Goal: Task Accomplishment & Management: Manage account settings

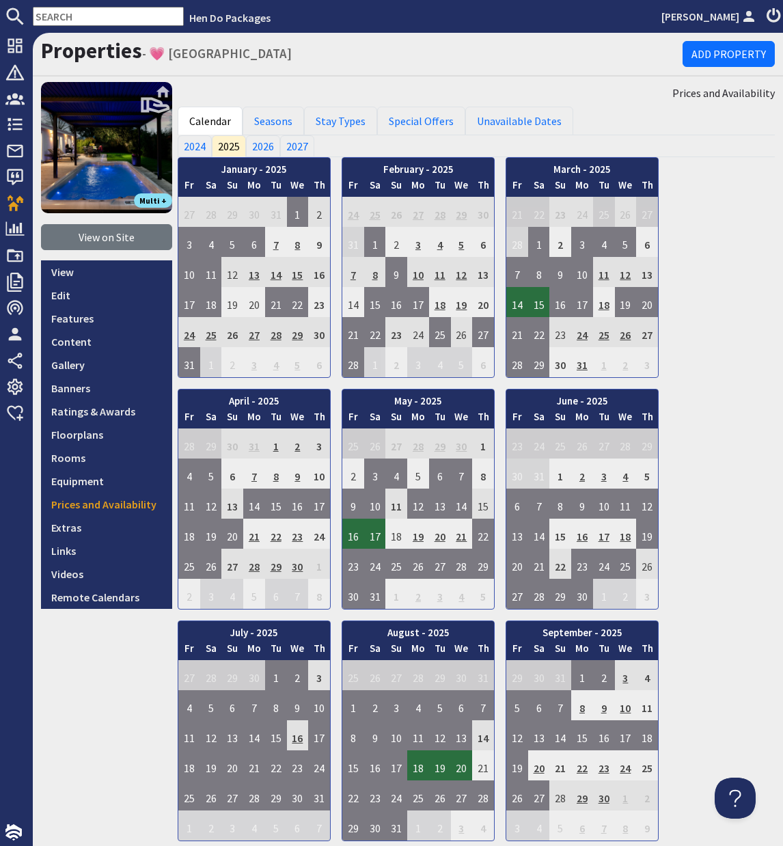
click at [100, 16] on input "text" at bounding box center [108, 16] width 151 height 19
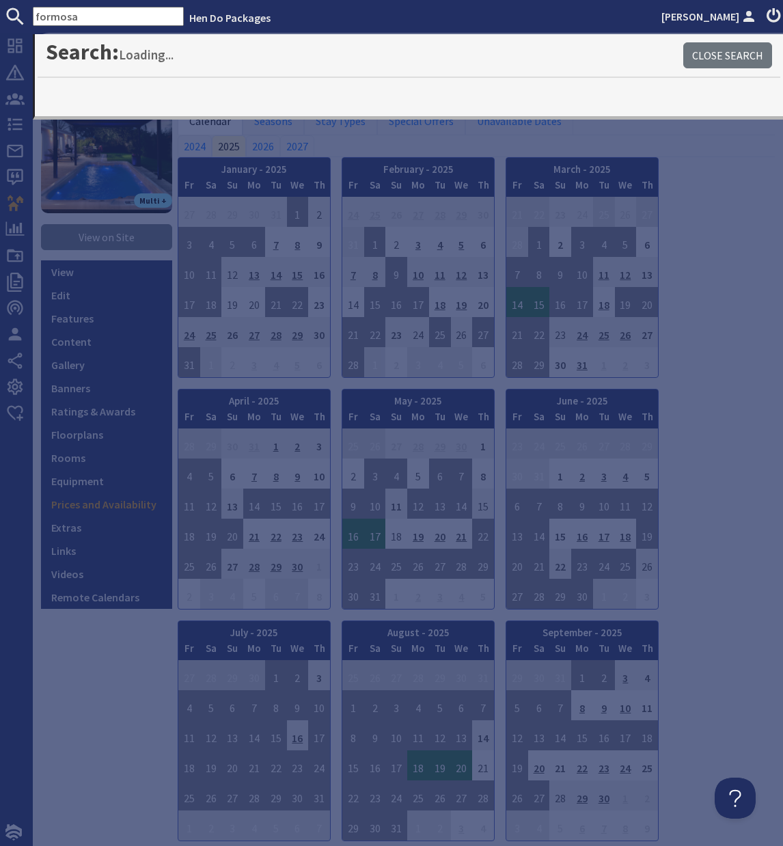
type input "formosa"
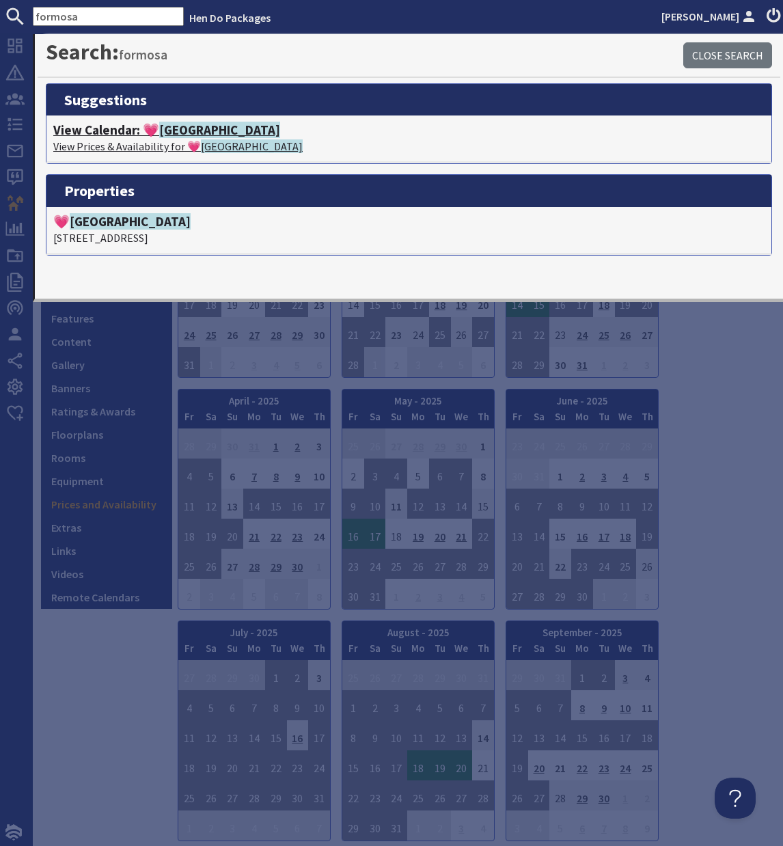
click at [132, 128] on h4 "View Calendar: 💗 [GEOGRAPHIC_DATA]" at bounding box center [408, 130] width 711 height 16
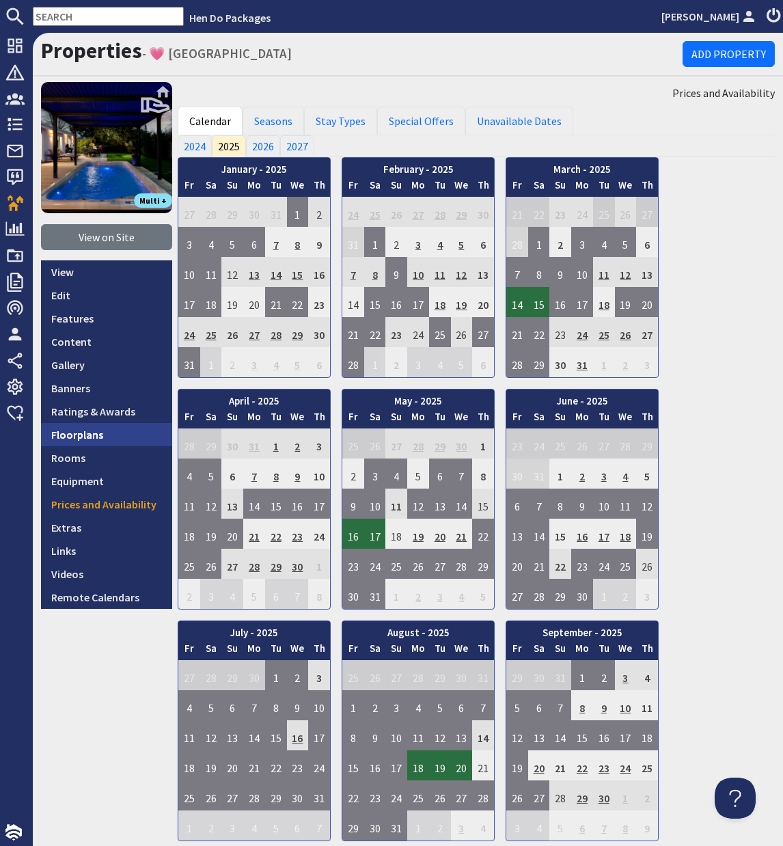
click at [73, 438] on link "Floorplans" at bounding box center [106, 434] width 131 height 23
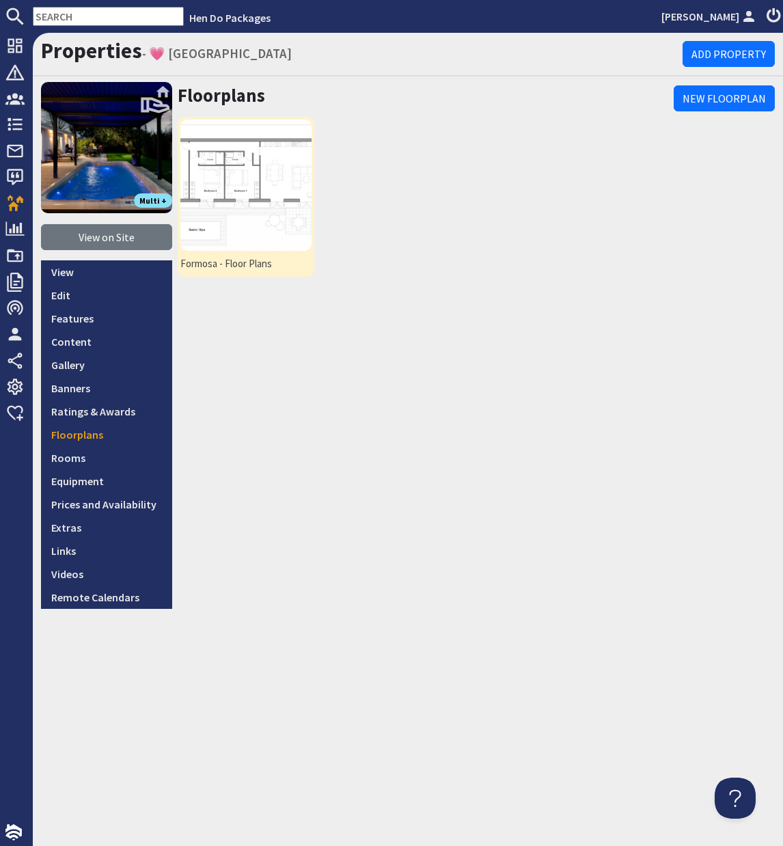
click at [302, 172] on img at bounding box center [245, 185] width 131 height 131
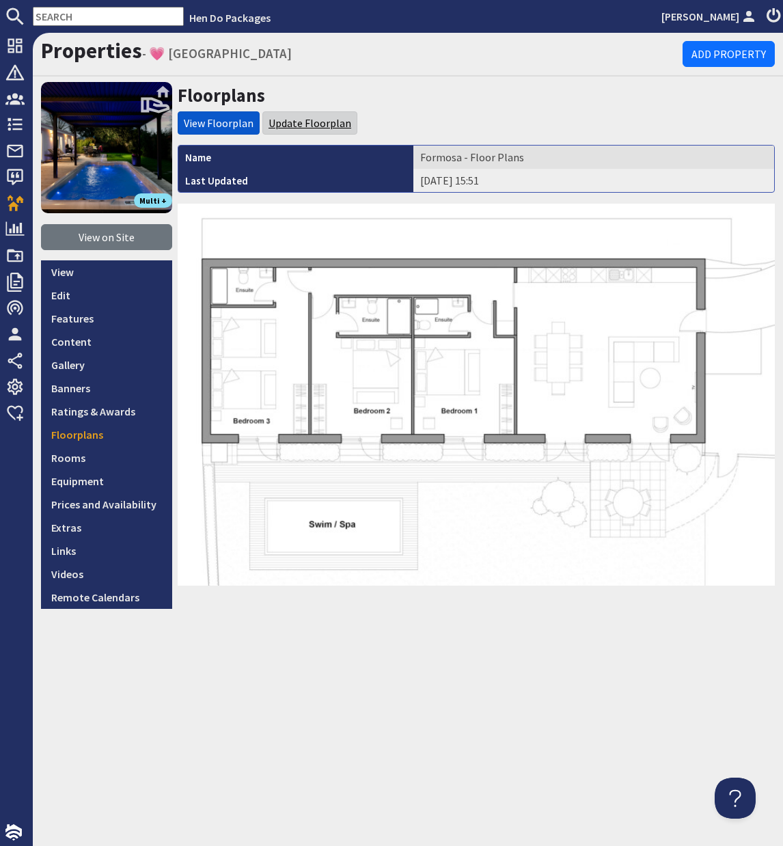
click at [331, 126] on link "Update Floorplan" at bounding box center [310, 123] width 83 height 14
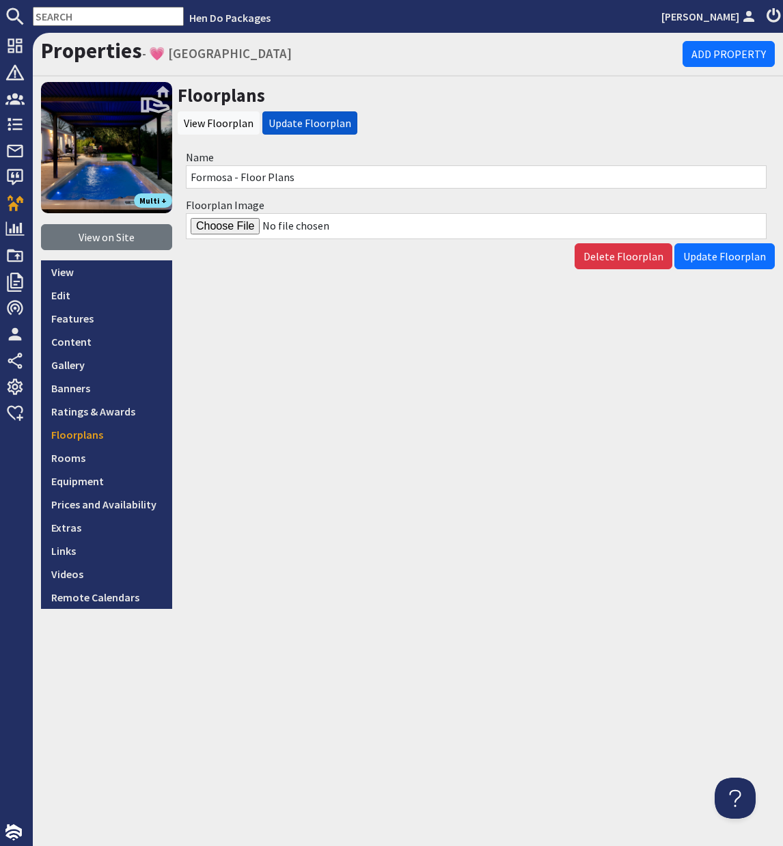
click at [234, 227] on input "Floorplan Image" at bounding box center [476, 226] width 581 height 26
type input "C:\fakepath\Formosa-Floor-Plan.jpg"
click at [719, 255] on span "Update Floorplan" at bounding box center [724, 256] width 83 height 14
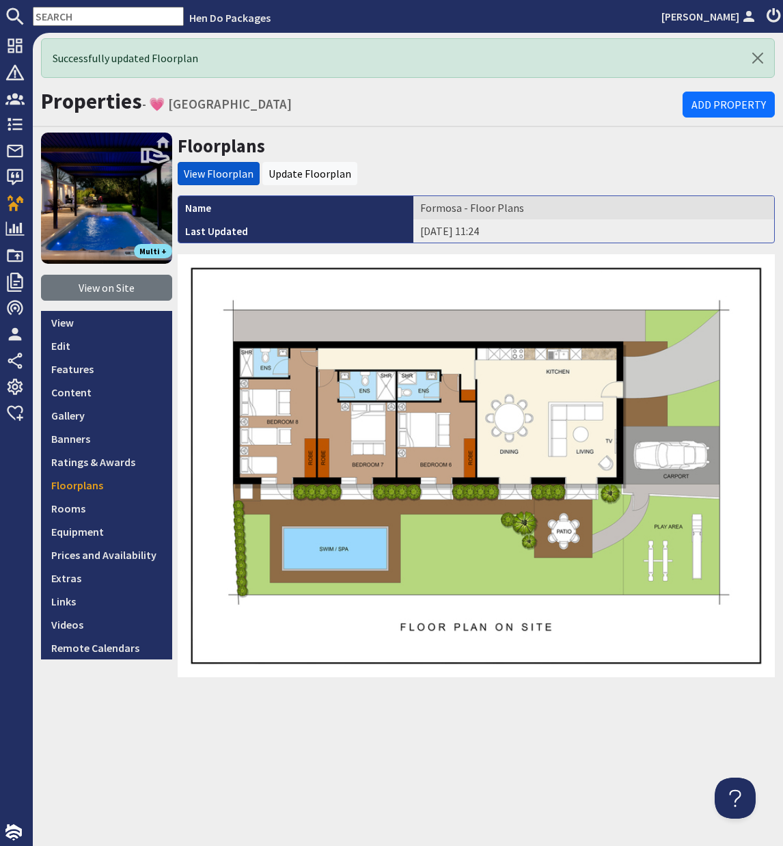
click at [92, 20] on input "text" at bounding box center [108, 16] width 151 height 19
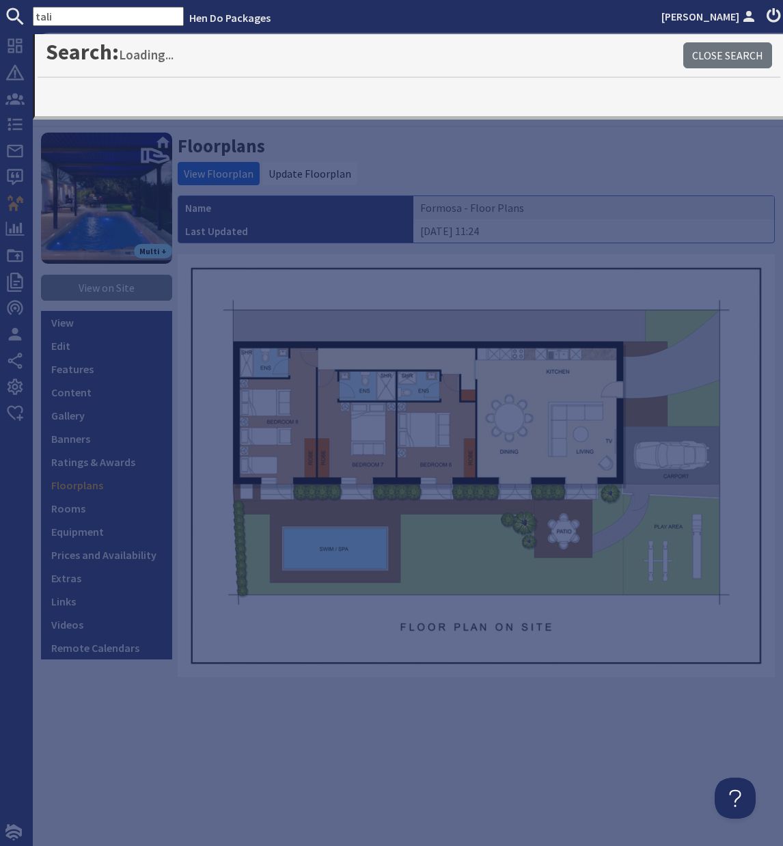
type input "tali"
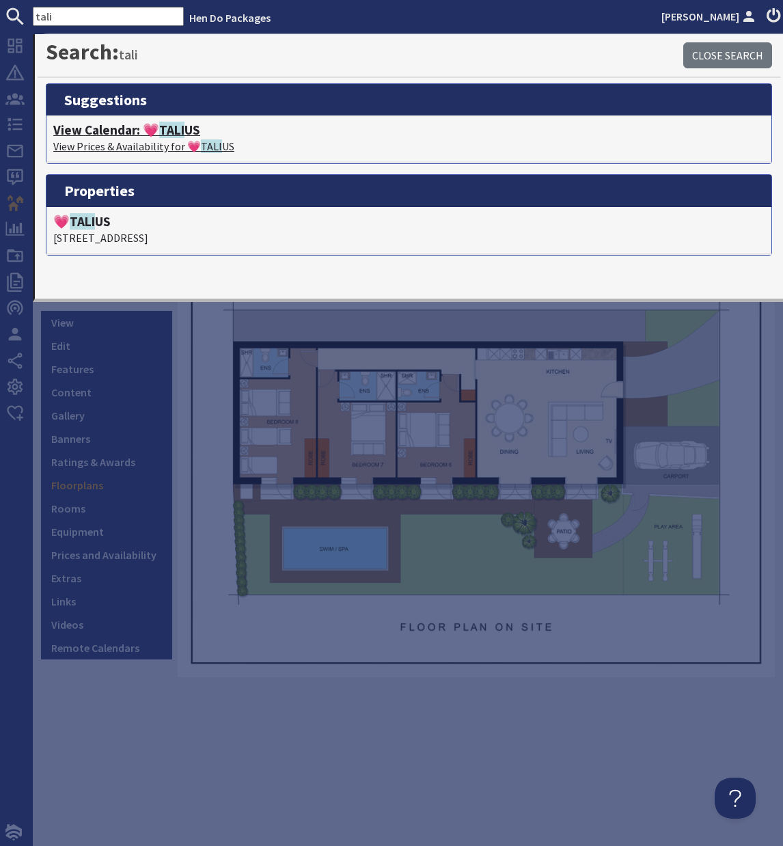
click at [122, 136] on h4 "View Calendar: 💗 TALI US" at bounding box center [408, 130] width 711 height 16
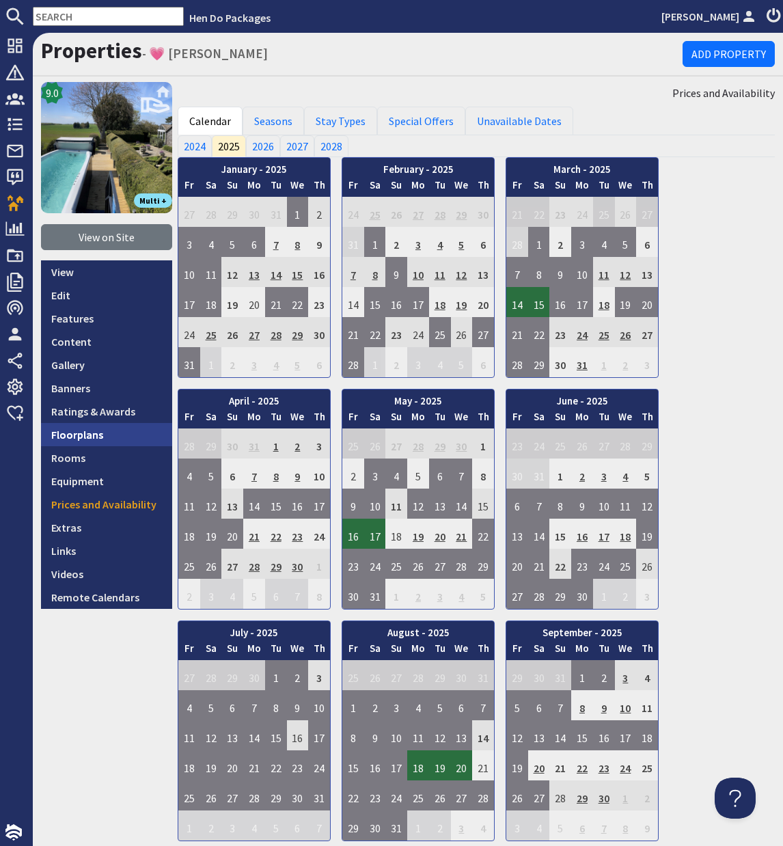
click at [75, 433] on link "Floorplans" at bounding box center [106, 434] width 131 height 23
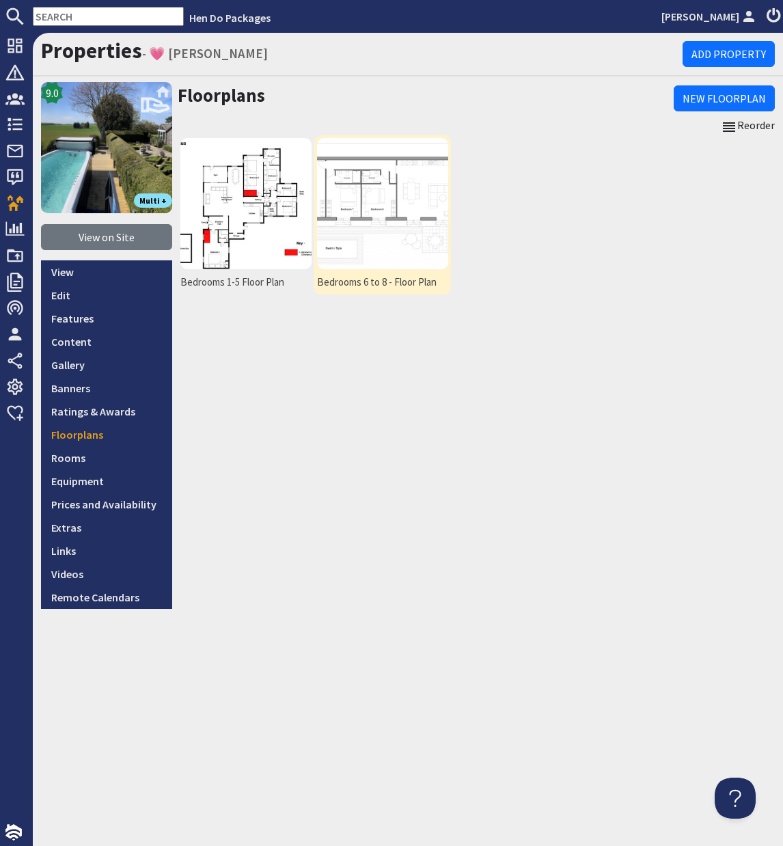
click at [362, 204] on img at bounding box center [382, 203] width 131 height 131
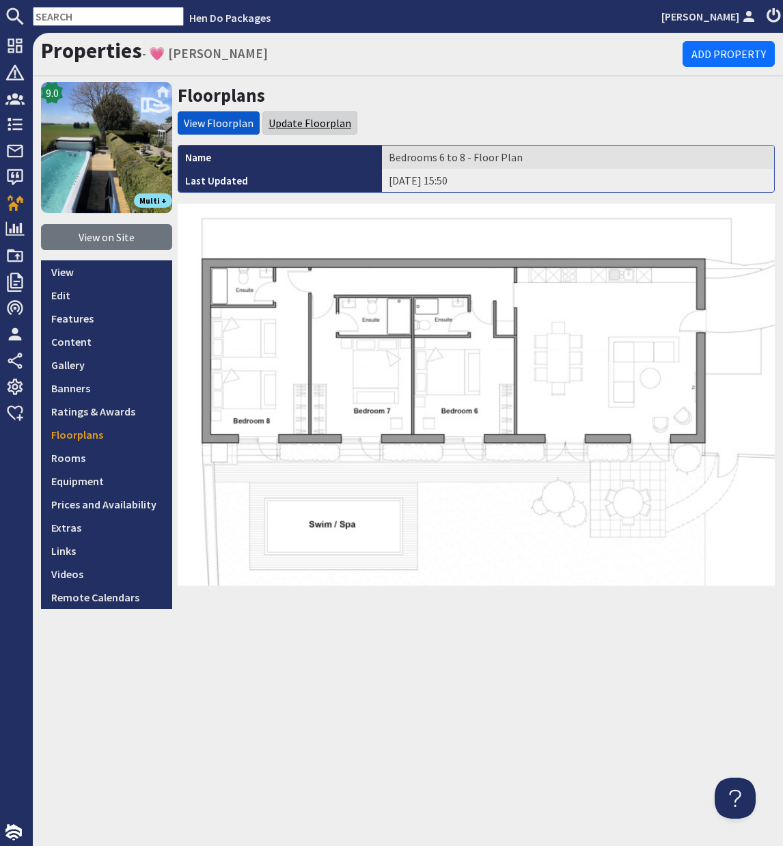
click at [316, 123] on link "Update Floorplan" at bounding box center [310, 123] width 83 height 14
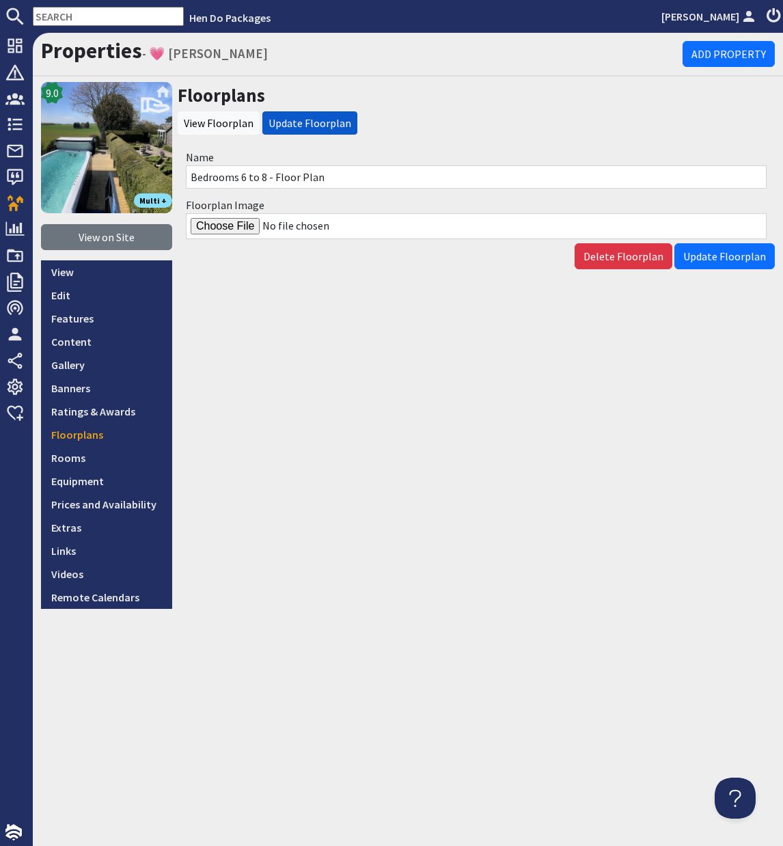
click at [233, 231] on input "Floorplan Image" at bounding box center [476, 226] width 581 height 26
type input "C:\fakepath\Formosa-Floor-Plan.jpg"
click at [743, 257] on span "Update Floorplan" at bounding box center [724, 256] width 83 height 14
